Goal: Information Seeking & Learning: Learn about a topic

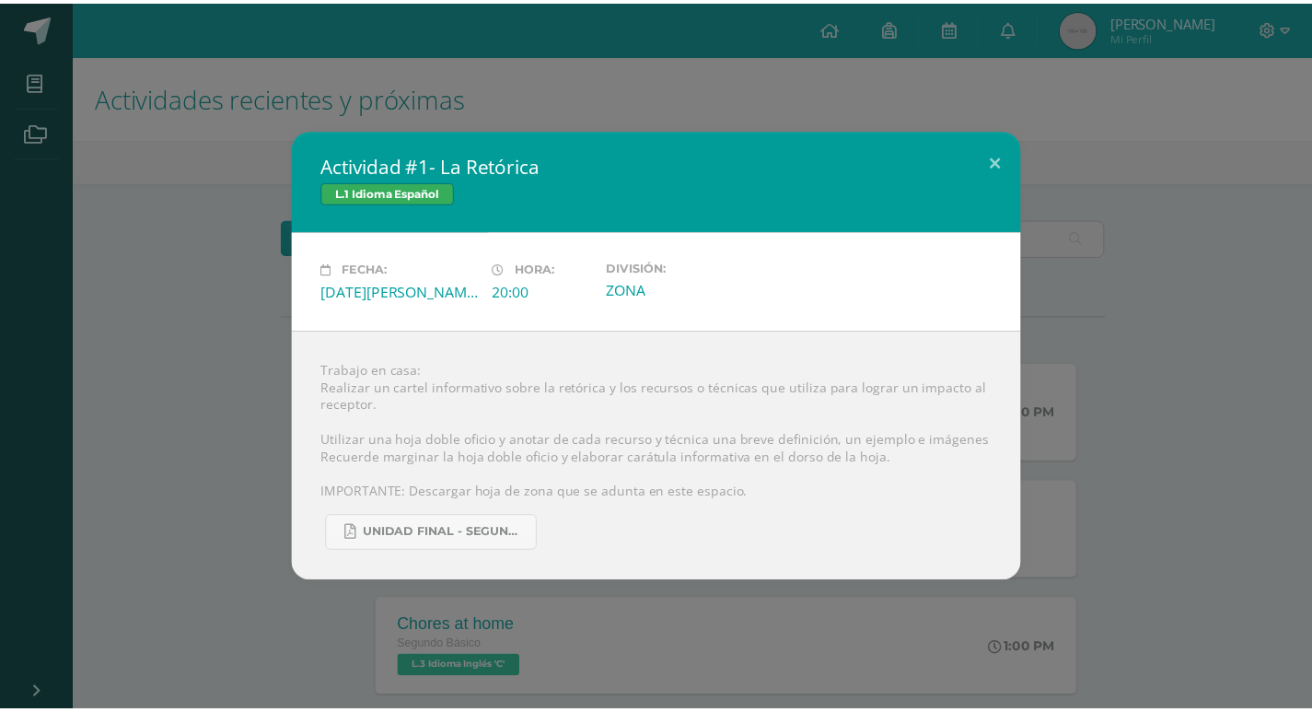
scroll to position [823, 0]
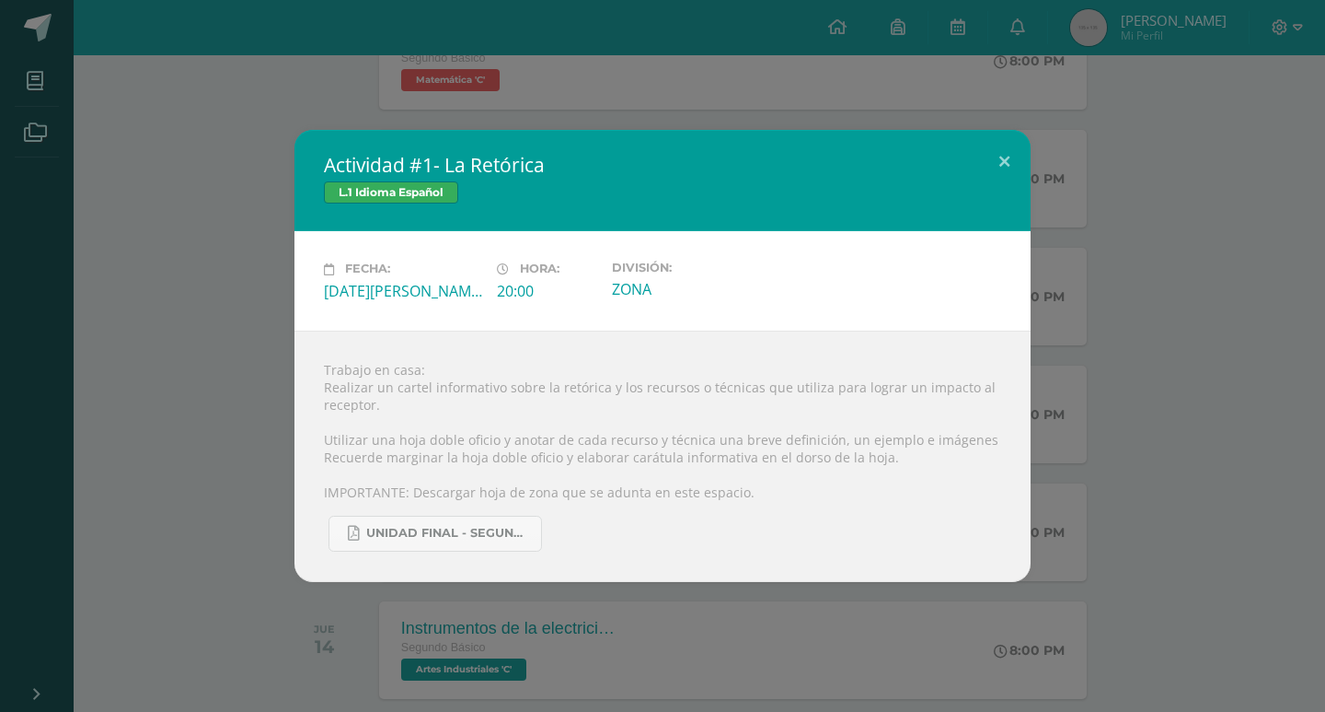
click at [464, 12] on div "Actividad #1- La Retórica L.1 Idioma Español Fecha: Miércoles 13 de Agosto Hora…" at bounding box center [662, 356] width 1325 height 712
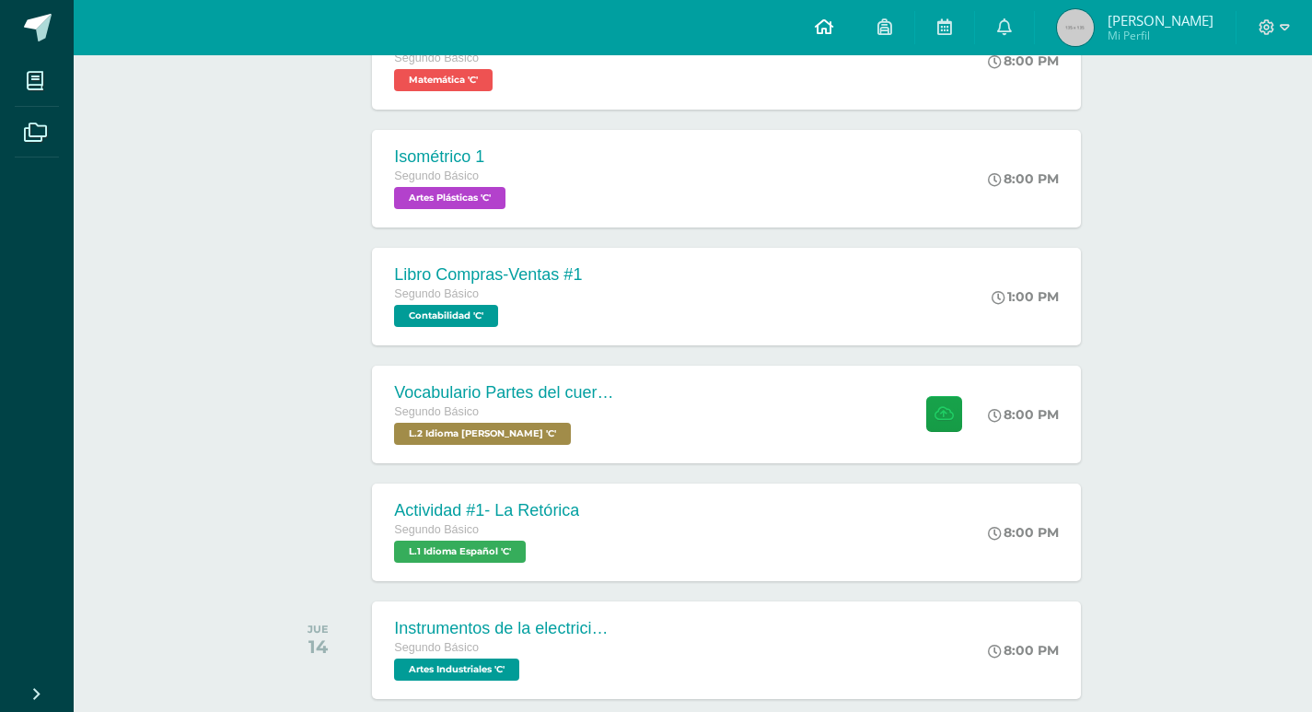
drag, startPoint x: 860, startPoint y: 8, endPoint x: 851, endPoint y: 23, distance: 16.9
click at [855, 8] on link at bounding box center [824, 27] width 63 height 55
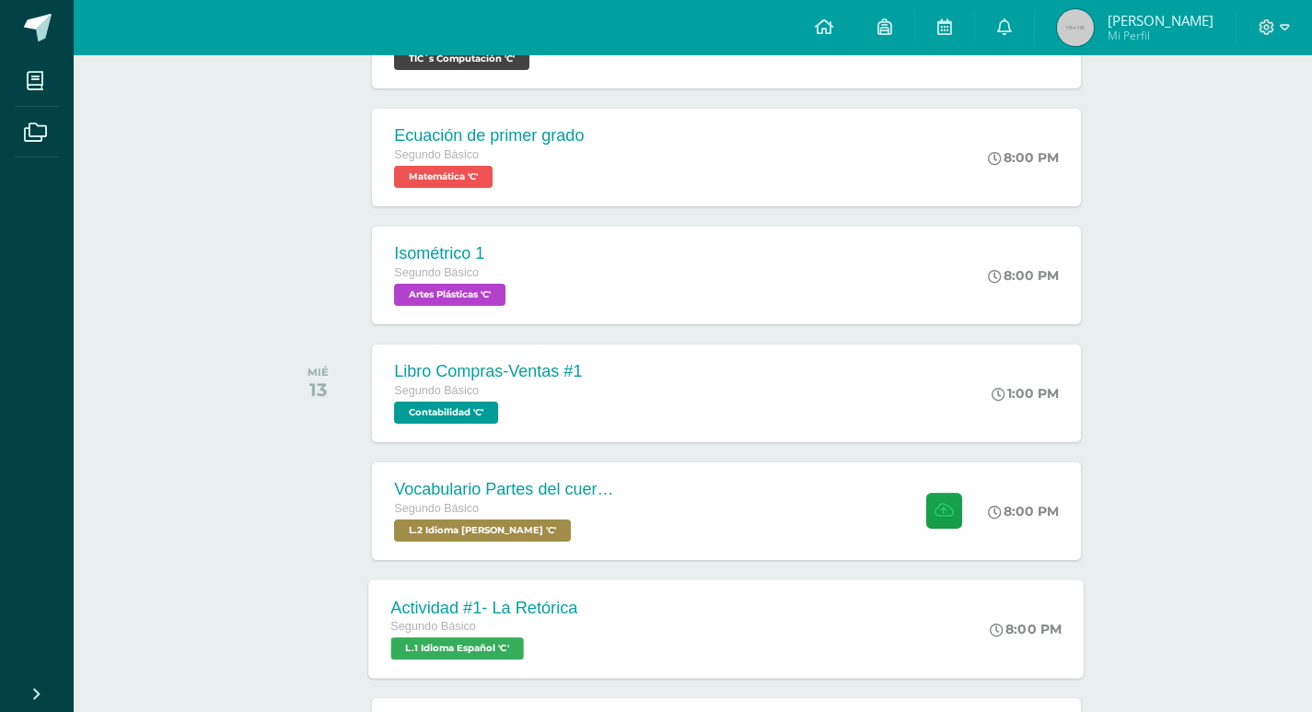
scroll to position [547, 0]
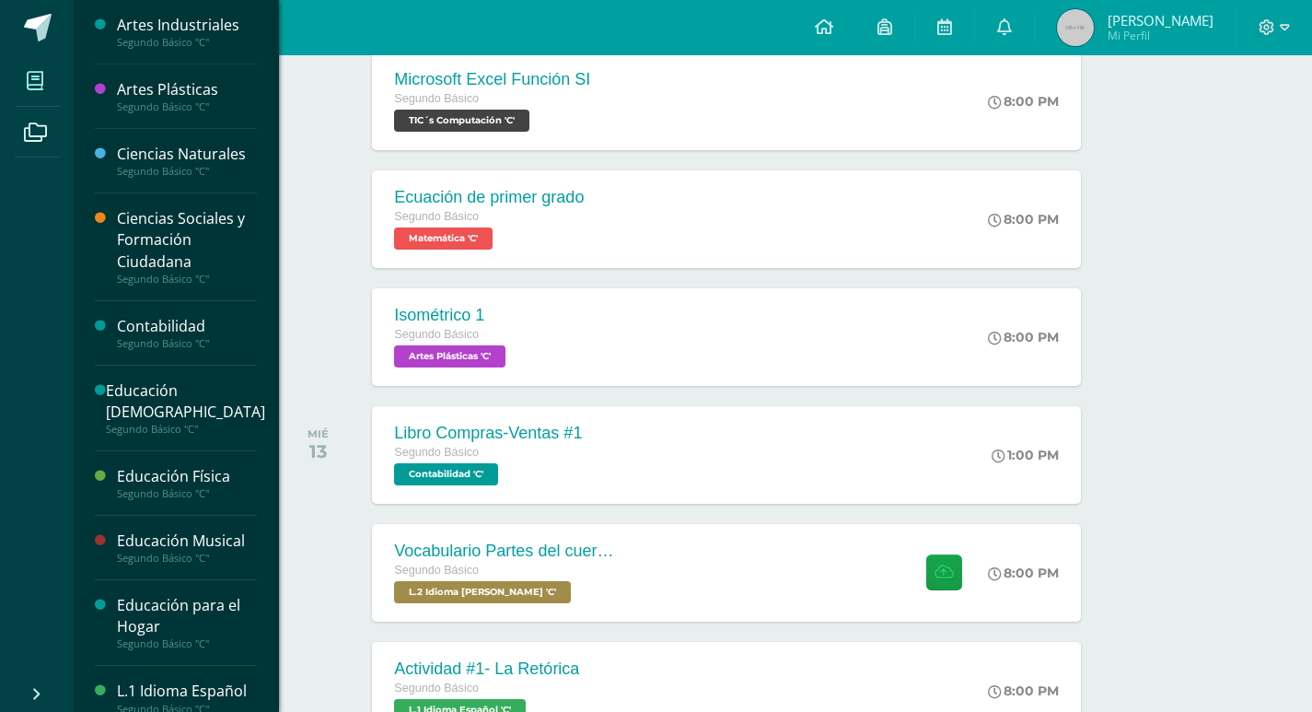
click at [28, 85] on icon at bounding box center [35, 81] width 17 height 18
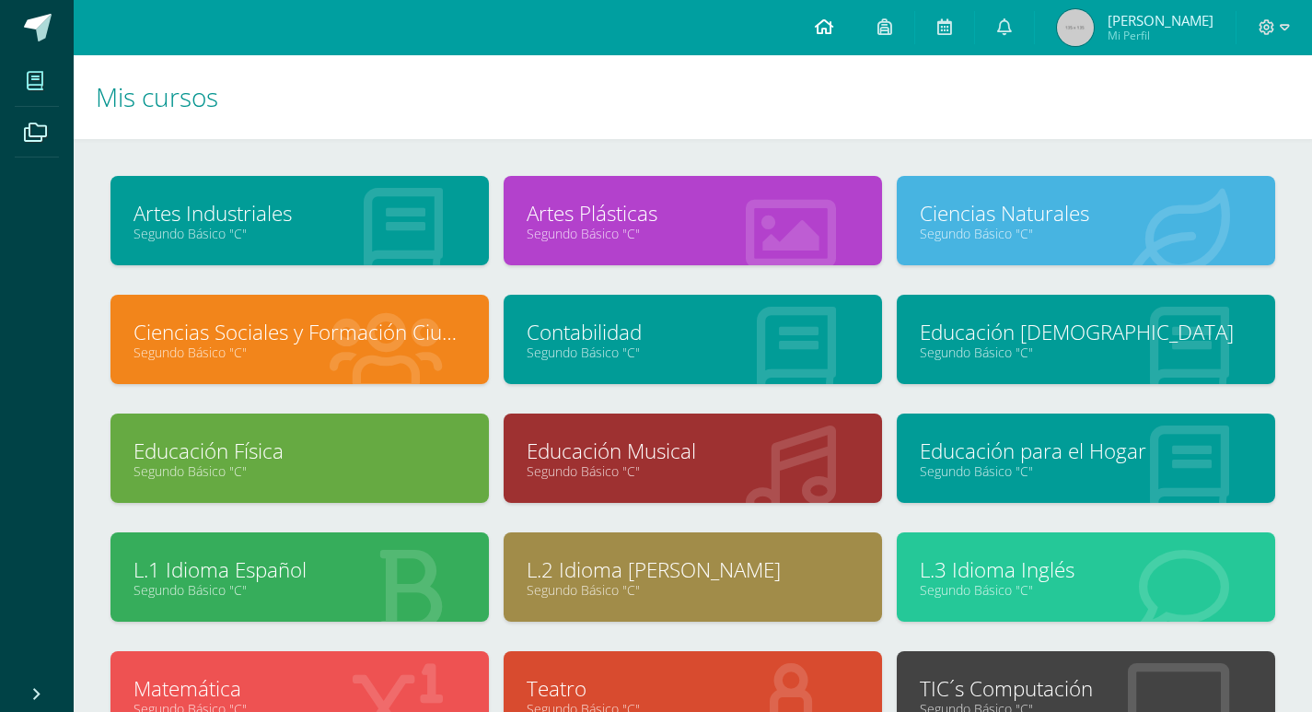
click at [833, 26] on icon at bounding box center [824, 26] width 18 height 17
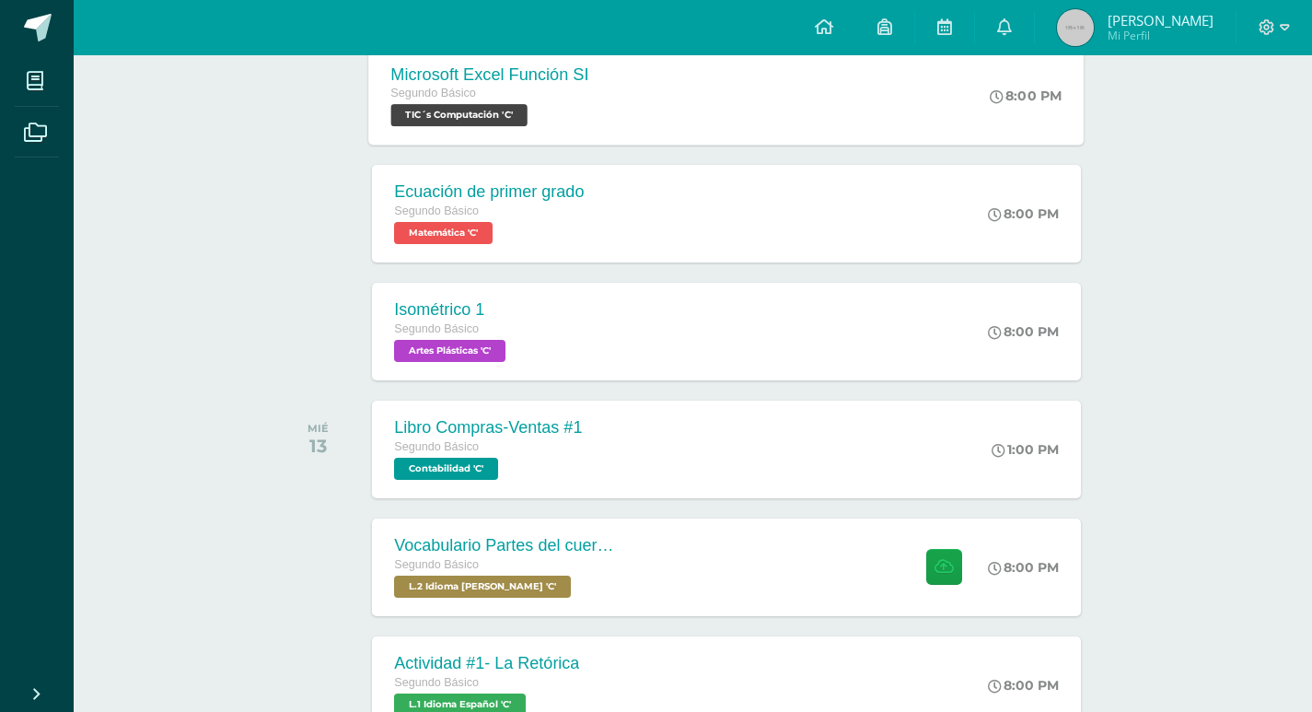
scroll to position [644, 0]
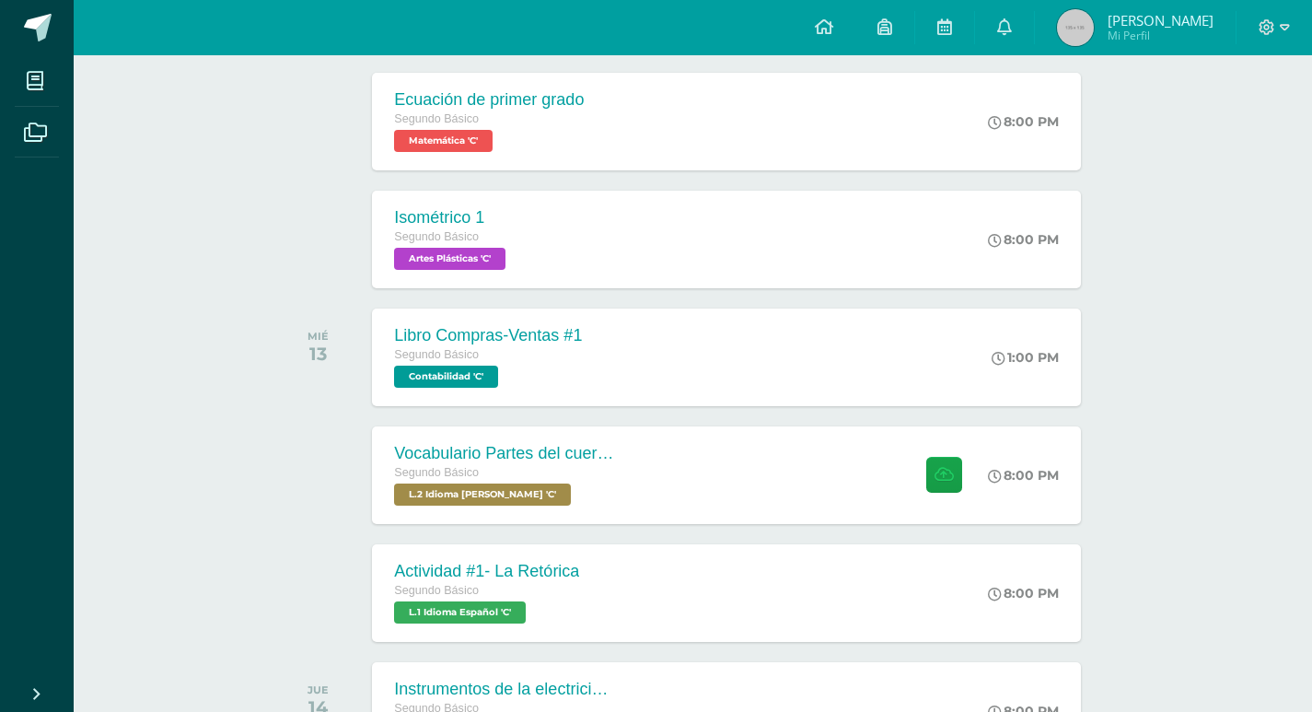
click at [714, 452] on div "Vocabulario Partes del cuerpo Segundo Básico L.2 Idioma Maya Kaqchikel 'C' 8:00…" at bounding box center [726, 475] width 708 height 98
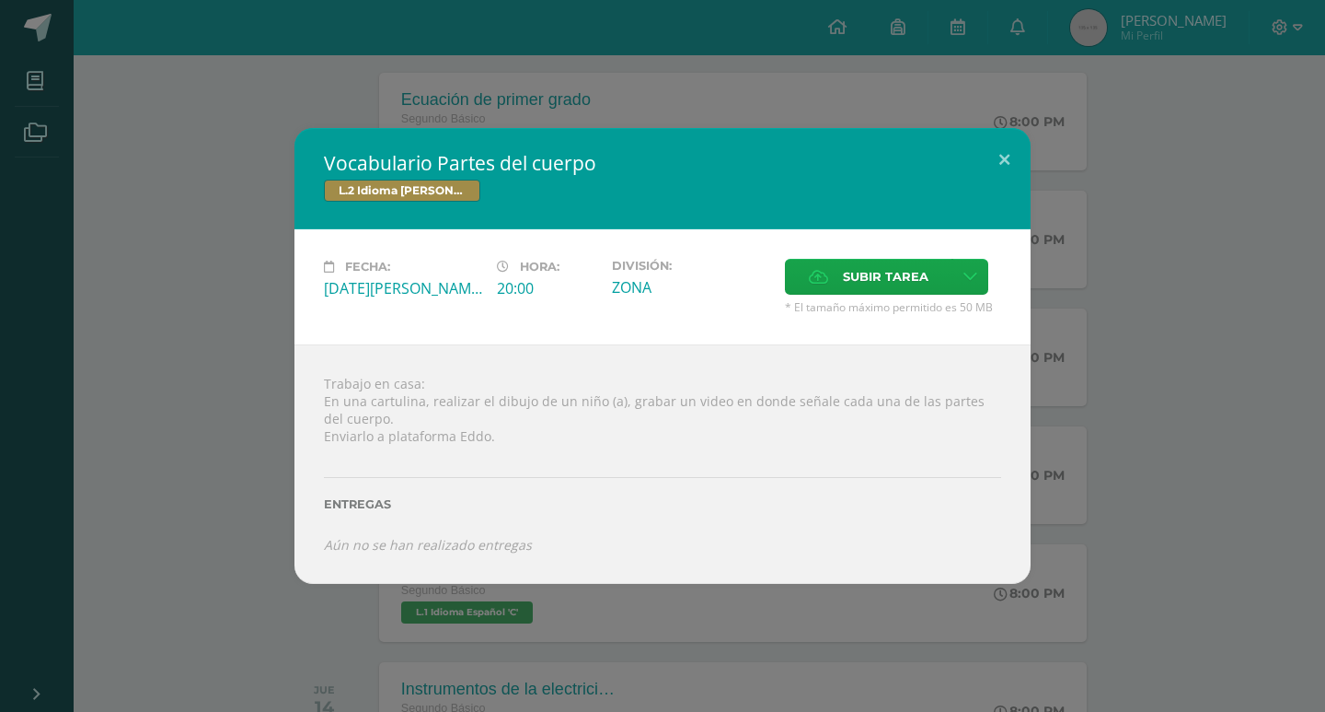
click at [1156, 288] on div "Vocabulario Partes del cuerpo L.2 Idioma Maya Kaqchikel Fecha: Miércoles 13 de …" at bounding box center [662, 355] width 1311 height 455
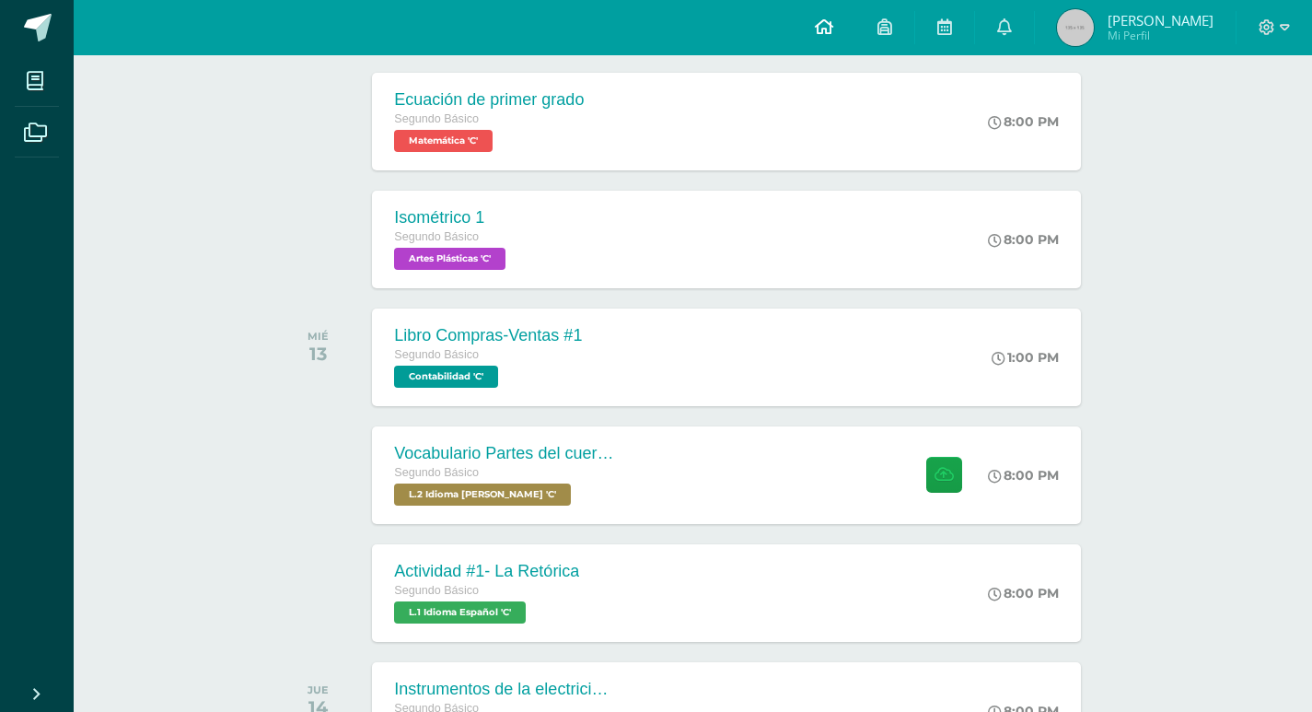
click at [855, 29] on link at bounding box center [824, 27] width 63 height 55
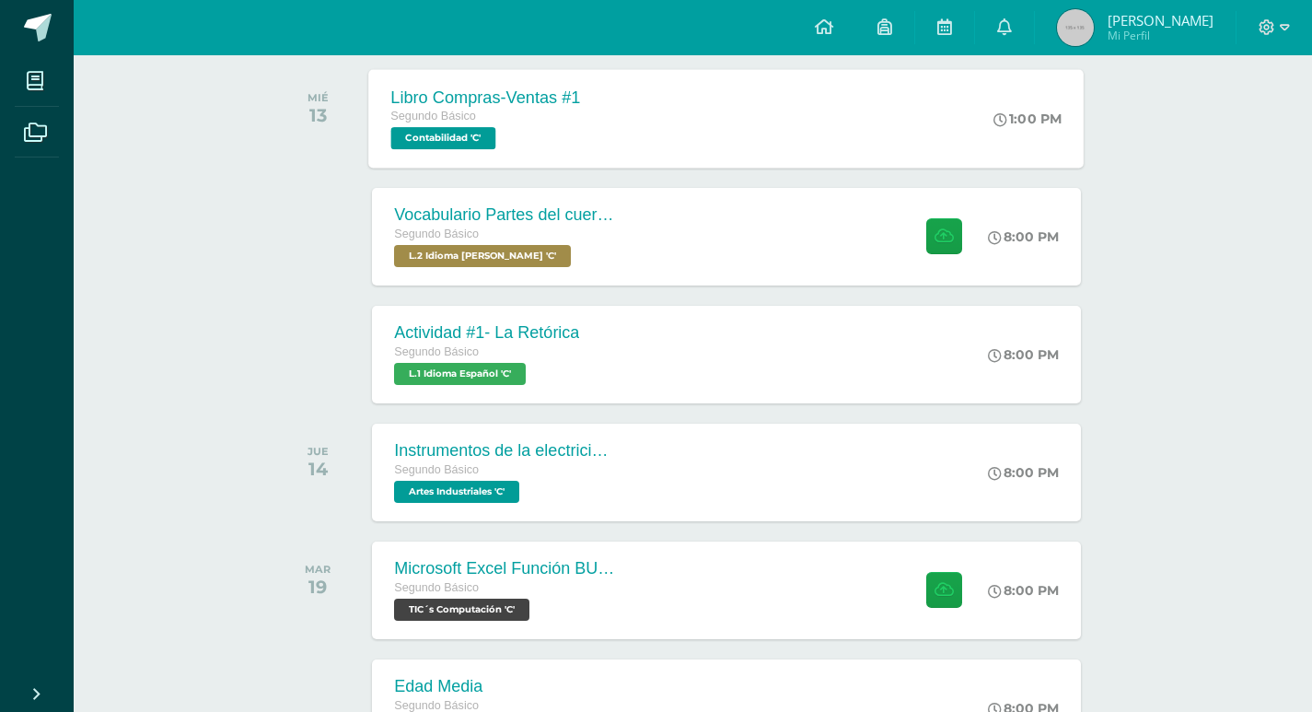
scroll to position [915, 0]
